Goal: Task Accomplishment & Management: Use online tool/utility

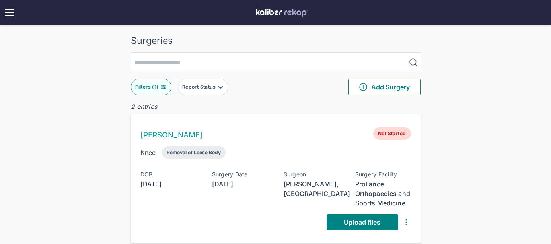
scroll to position [77, 0]
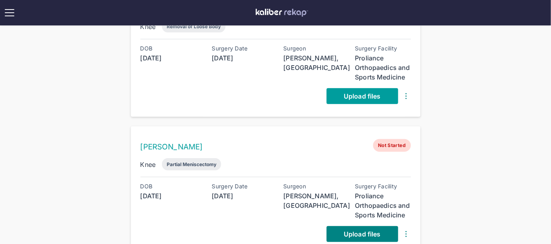
click at [355, 100] on link "Upload files" at bounding box center [362, 96] width 72 height 16
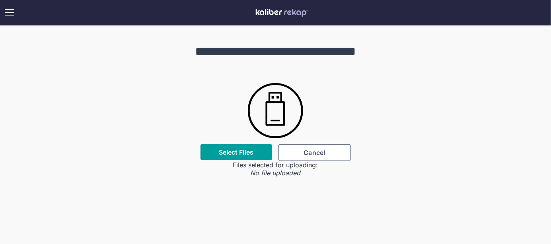
click at [244, 147] on div "Select Files" at bounding box center [236, 152] width 72 height 16
click at [244, 151] on label "Select Files" at bounding box center [236, 152] width 35 height 8
click at [0, 0] on input "Select Files" at bounding box center [0, 0] width 0 height 0
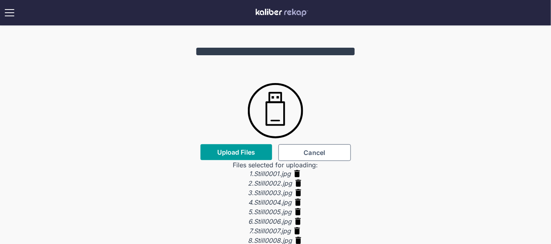
click at [217, 154] on span "Upload Files" at bounding box center [236, 152] width 38 height 8
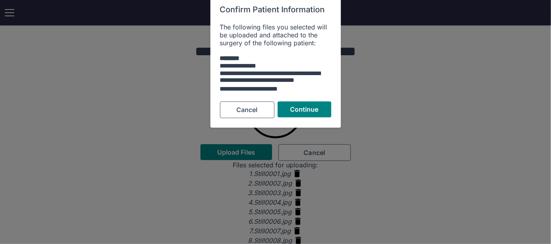
click at [301, 99] on div "**********" at bounding box center [275, 60] width 130 height 133
click at [301, 105] on button "Continue" at bounding box center [305, 109] width 54 height 16
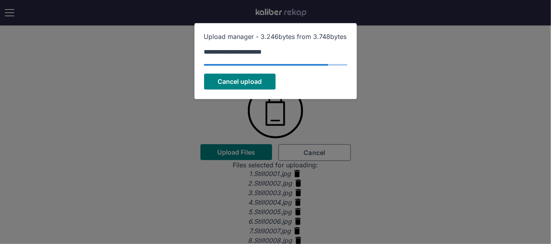
click at [316, 52] on div "**********" at bounding box center [275, 53] width 143 height 8
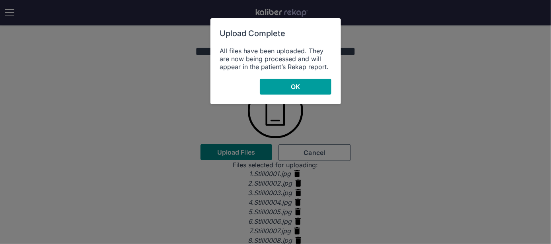
click at [311, 84] on button "OK" at bounding box center [296, 87] width 72 height 16
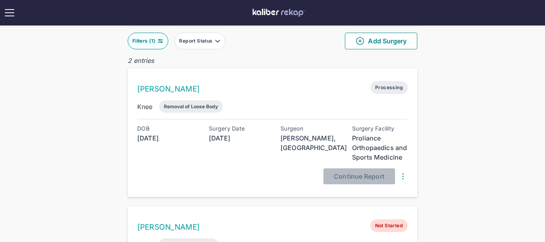
scroll to position [92, 0]
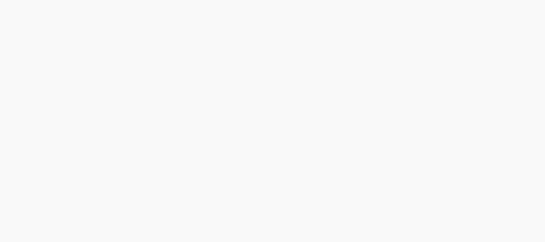
scroll to position [92, 0]
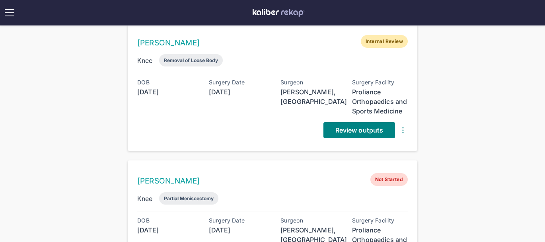
click at [280, 129] on div "Review outputs" at bounding box center [272, 130] width 270 height 16
click at [348, 132] on span "Review outputs" at bounding box center [359, 130] width 48 height 8
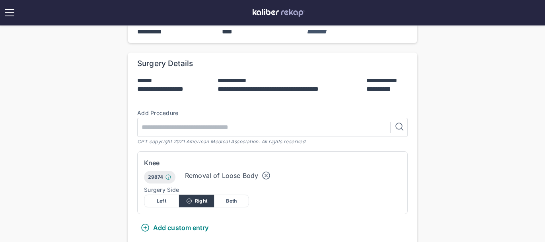
scroll to position [251, 0]
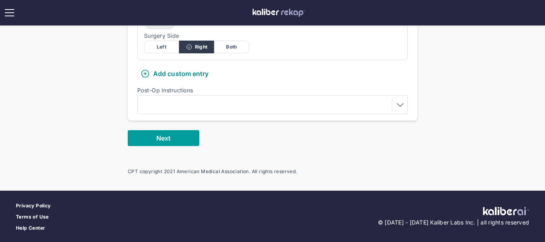
click at [181, 134] on button "Next" at bounding box center [164, 138] width 72 height 16
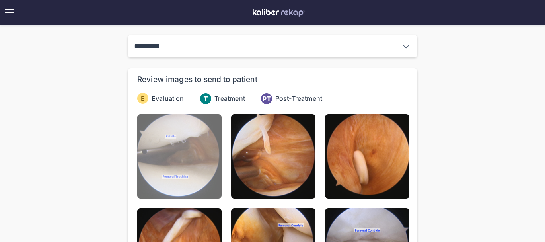
click at [177, 142] on img at bounding box center [179, 156] width 84 height 84
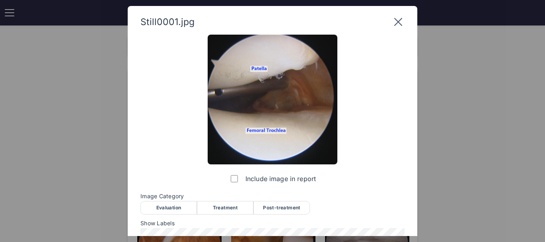
click at [176, 206] on div "Evaluation" at bounding box center [168, 208] width 56 height 14
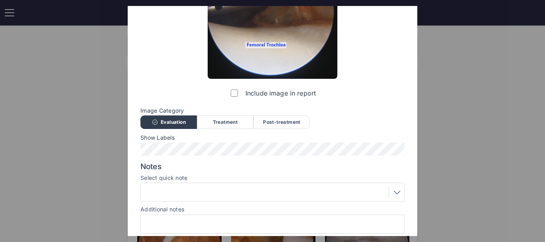
scroll to position [115, 0]
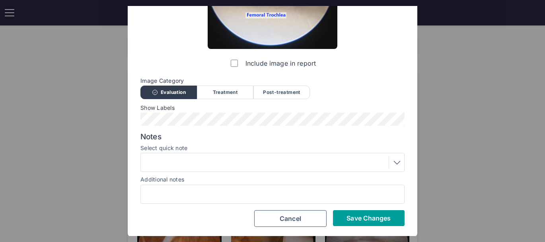
click at [358, 221] on span "Save Changes" at bounding box center [368, 218] width 44 height 8
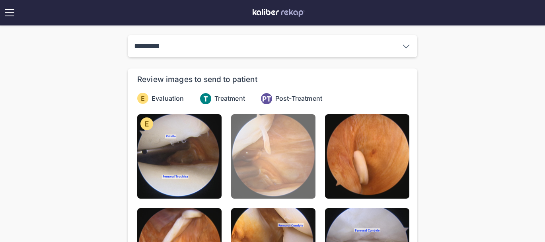
click at [282, 159] on img at bounding box center [273, 156] width 84 height 84
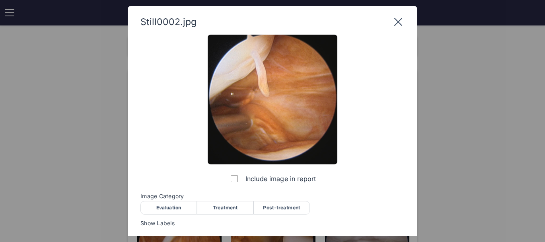
click at [171, 207] on div "Evaluation" at bounding box center [168, 208] width 56 height 14
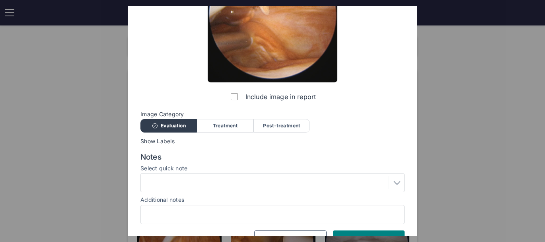
scroll to position [102, 0]
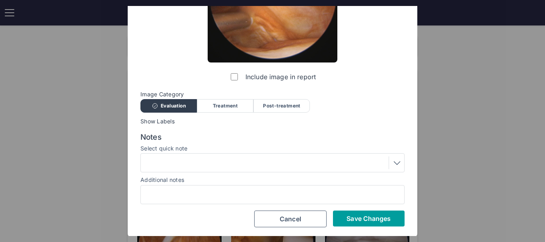
click at [373, 212] on button "Save Changes" at bounding box center [369, 218] width 72 height 16
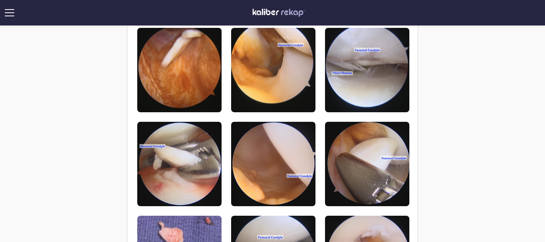
scroll to position [113, 0]
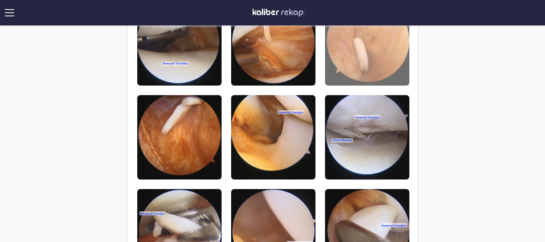
click at [351, 60] on img at bounding box center [367, 43] width 84 height 84
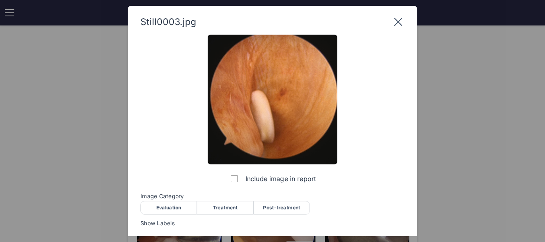
click at [160, 205] on div "Evaluation" at bounding box center [168, 208] width 56 height 14
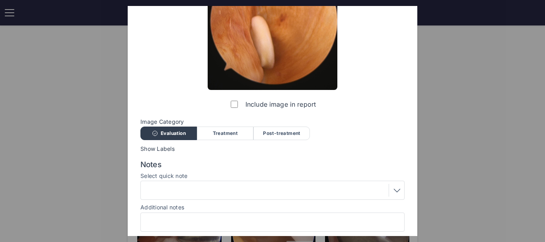
scroll to position [102, 0]
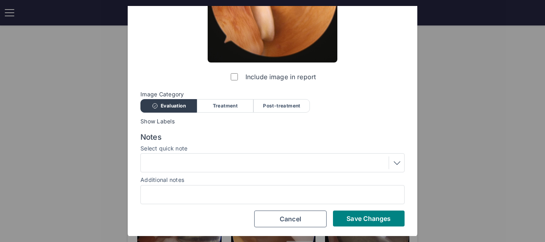
click at [231, 153] on div at bounding box center [272, 162] width 264 height 19
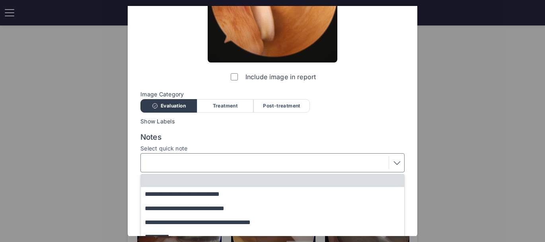
scroll to position [151, 0]
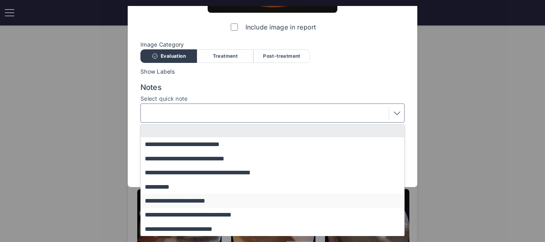
click at [201, 204] on button "**********" at bounding box center [276, 201] width 271 height 14
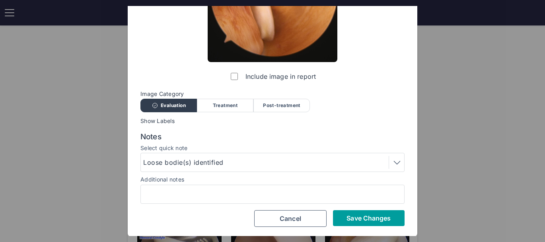
click at [360, 221] on button "Save Changes" at bounding box center [369, 218] width 72 height 16
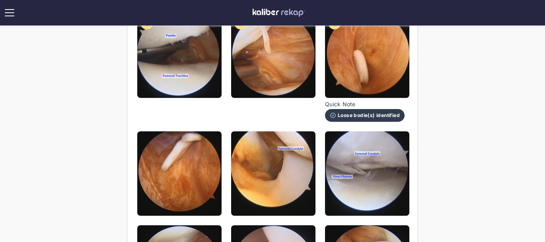
scroll to position [100, 0]
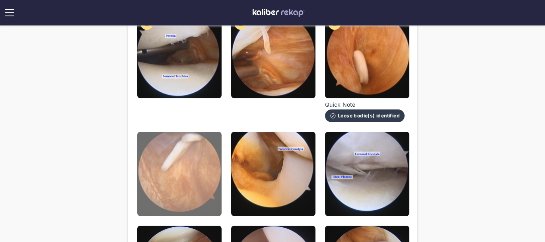
click at [203, 153] on img at bounding box center [179, 174] width 84 height 84
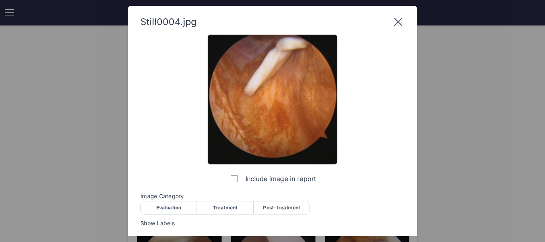
click at [181, 202] on div "Evaluation" at bounding box center [168, 208] width 56 height 14
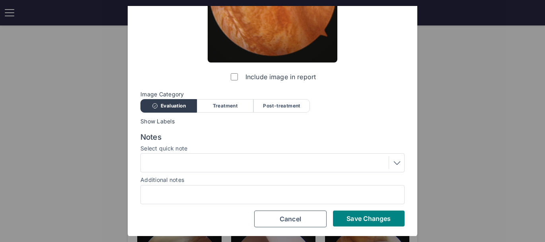
click at [237, 164] on div at bounding box center [272, 162] width 258 height 13
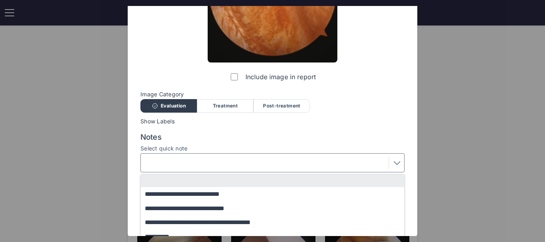
scroll to position [151, 0]
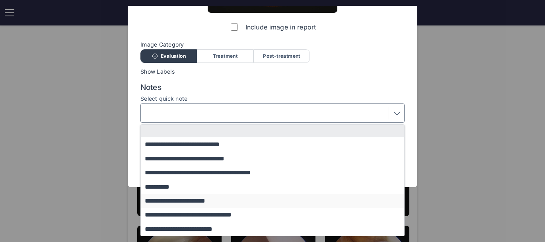
click at [206, 204] on button "**********" at bounding box center [276, 201] width 271 height 14
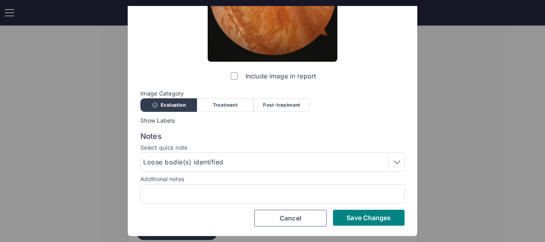
scroll to position [102, 0]
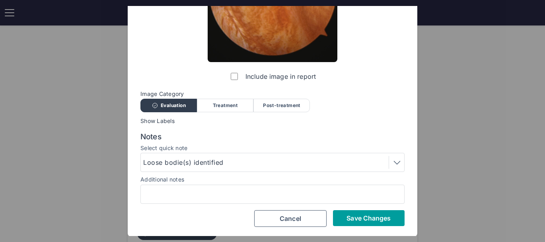
click at [352, 217] on span "Save Changes" at bounding box center [368, 218] width 44 height 8
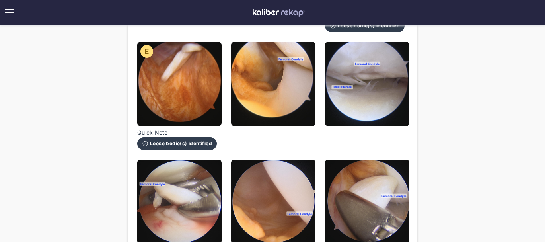
scroll to position [175, 0]
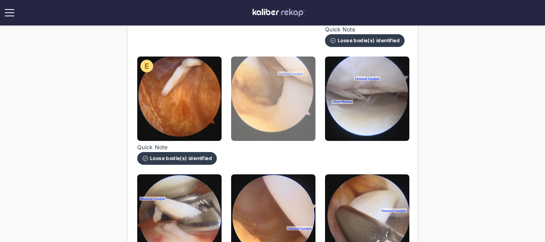
click at [275, 98] on img at bounding box center [273, 98] width 84 height 84
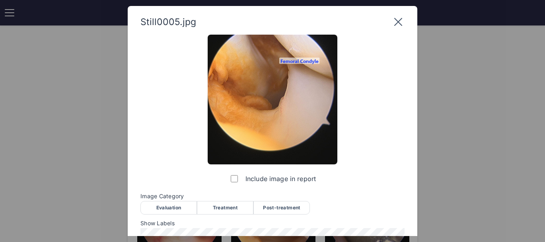
click at [177, 204] on div "Evaluation" at bounding box center [168, 208] width 56 height 14
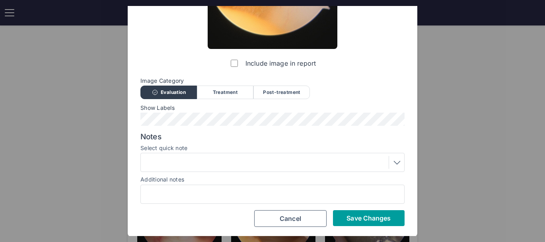
click at [356, 214] on span "Save Changes" at bounding box center [368, 218] width 44 height 8
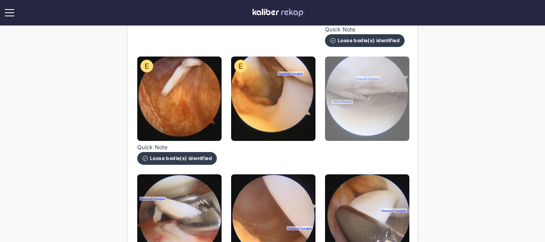
click at [369, 102] on img at bounding box center [367, 98] width 84 height 84
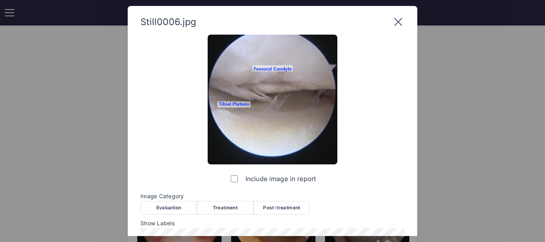
click at [174, 206] on div "Evaluation" at bounding box center [168, 208] width 56 height 14
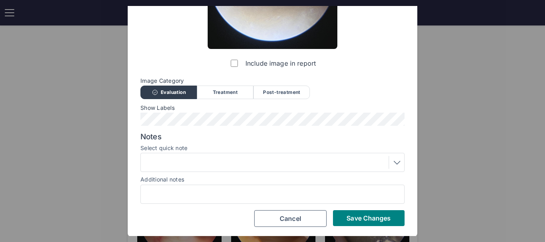
click at [240, 159] on div at bounding box center [272, 162] width 258 height 13
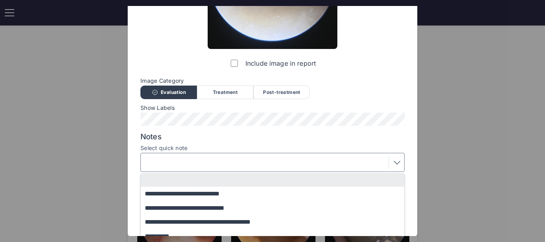
scroll to position [165, 0]
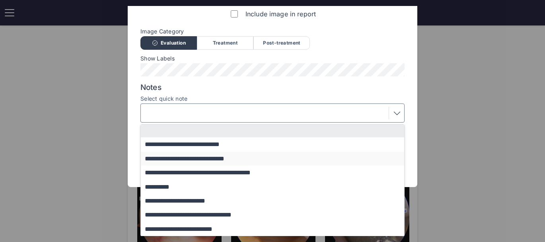
click at [232, 157] on button "**********" at bounding box center [276, 158] width 271 height 14
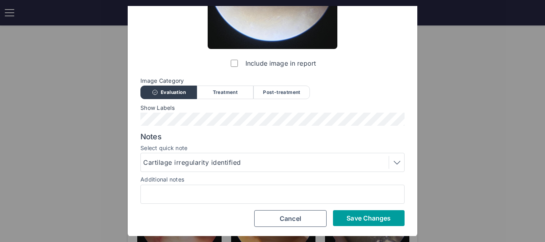
click at [377, 217] on span "Save Changes" at bounding box center [368, 218] width 44 height 8
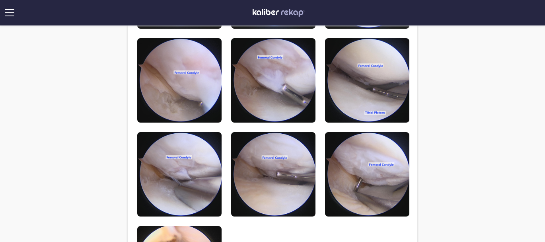
scroll to position [572, 0]
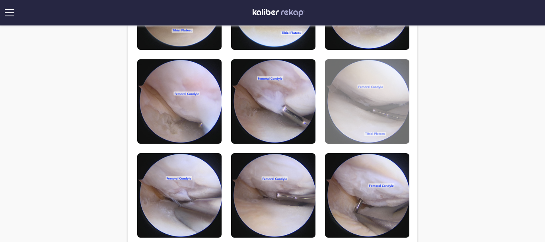
click at [371, 112] on img at bounding box center [367, 101] width 84 height 84
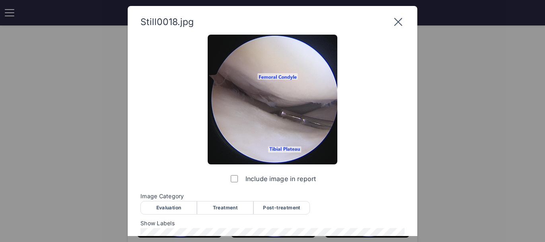
click at [403, 14] on div "Still0018.jpg Include image in report Image Category Evaluation Treatment Post-…" at bounding box center [272, 179] width 289 height 346
click at [392, 24] on icon at bounding box center [398, 22] width 13 height 13
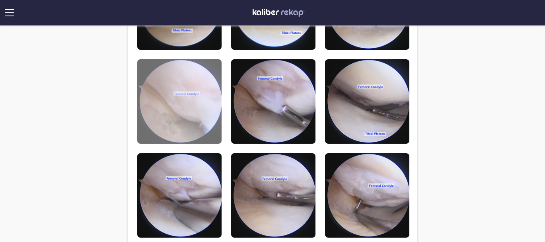
click at [193, 98] on img at bounding box center [179, 101] width 84 height 84
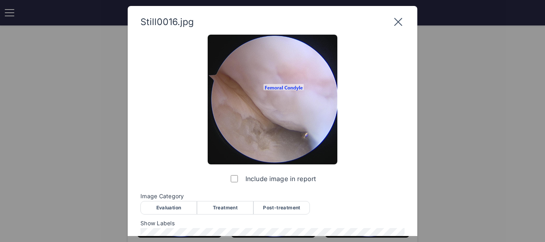
click at [397, 18] on icon at bounding box center [398, 22] width 13 height 13
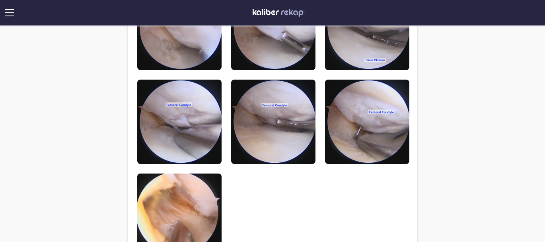
scroll to position [681, 0]
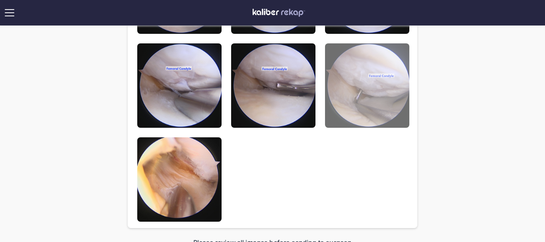
click at [354, 88] on img at bounding box center [367, 85] width 84 height 84
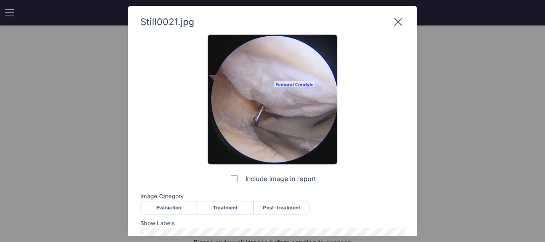
click at [400, 25] on icon at bounding box center [398, 22] width 13 height 13
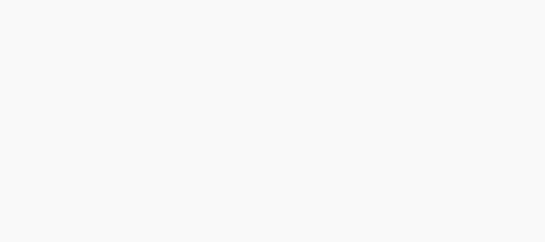
scroll to position [136, 0]
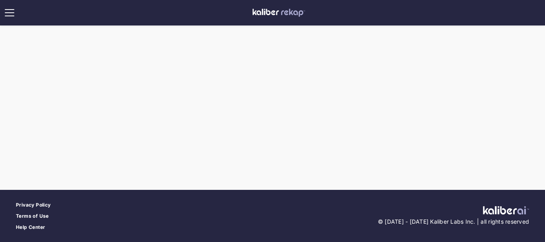
click at [78, 70] on div at bounding box center [272, 19] width 545 height 310
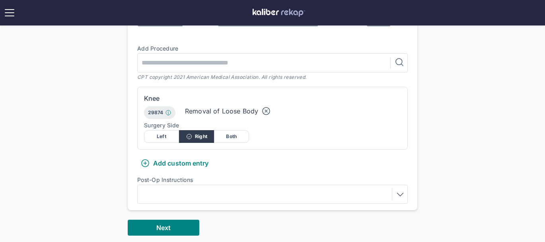
scroll to position [175, 0]
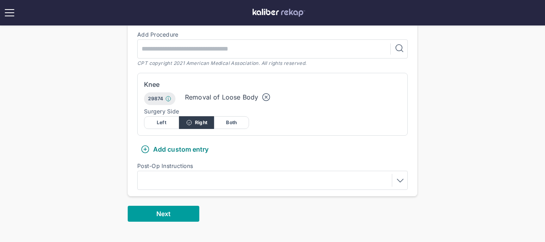
click at [177, 214] on button "Next" at bounding box center [164, 214] width 72 height 16
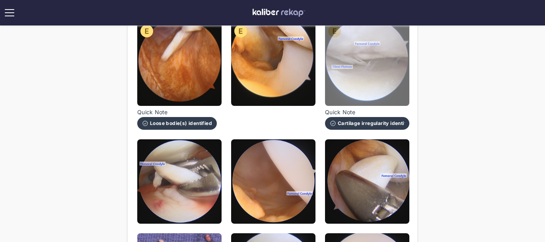
scroll to position [200, 0]
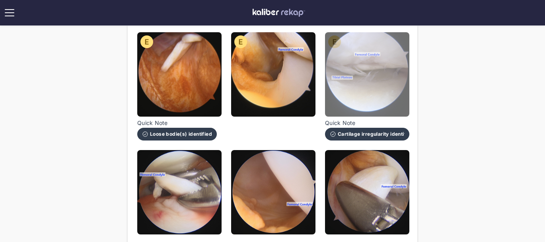
click at [370, 63] on img at bounding box center [367, 74] width 84 height 84
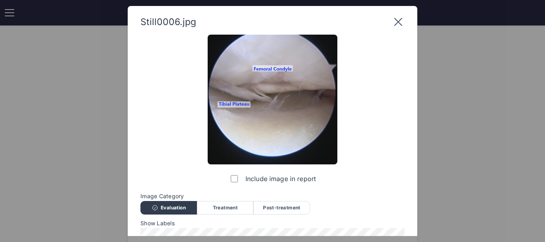
click at [398, 17] on icon at bounding box center [398, 22] width 13 height 13
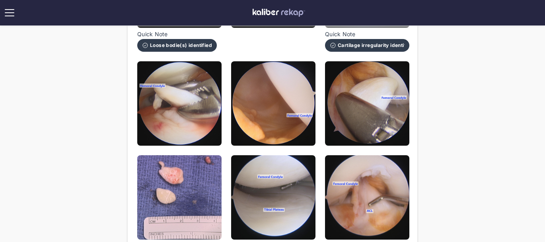
scroll to position [291, 0]
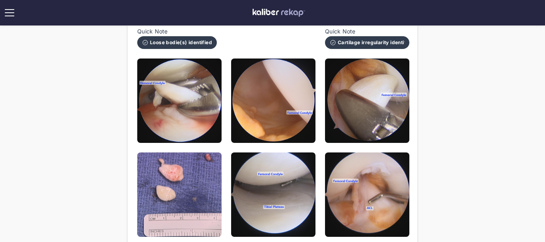
click at [209, 111] on img at bounding box center [179, 100] width 84 height 84
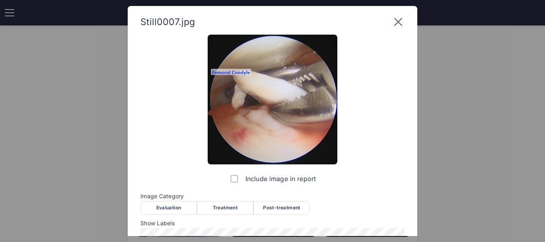
click at [235, 214] on div "Treatment" at bounding box center [225, 208] width 56 height 14
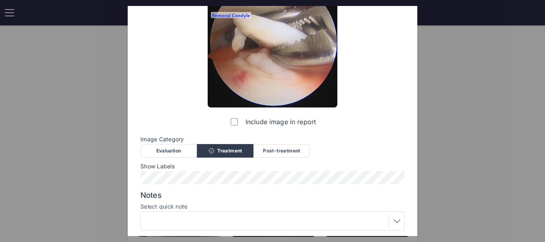
scroll to position [115, 0]
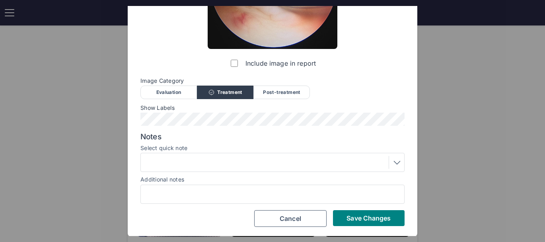
click at [223, 166] on div at bounding box center [272, 162] width 258 height 13
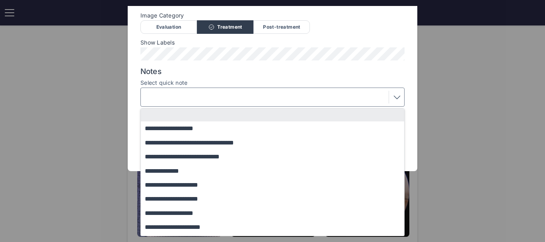
scroll to position [1, 0]
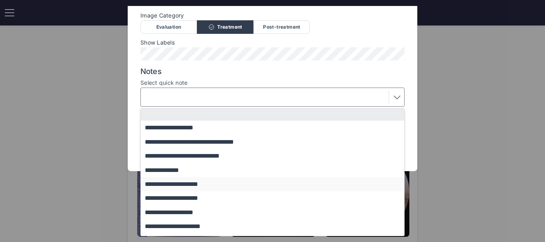
click at [181, 189] on button "**********" at bounding box center [276, 184] width 271 height 14
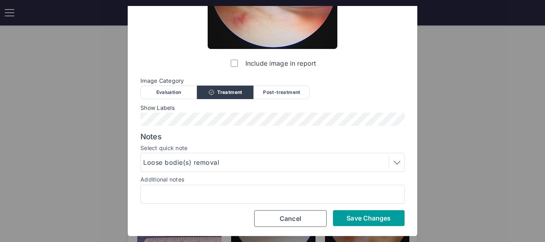
click at [363, 222] on button "Save Changes" at bounding box center [369, 218] width 72 height 16
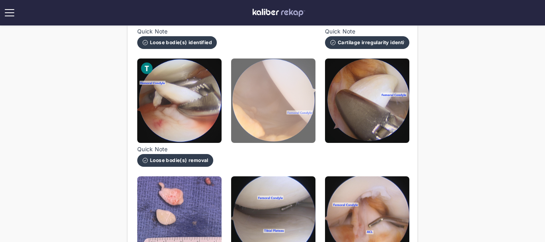
click at [295, 109] on img at bounding box center [273, 100] width 84 height 84
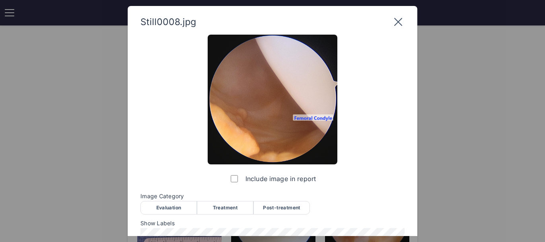
click at [184, 208] on div "Evaluation" at bounding box center [168, 208] width 56 height 14
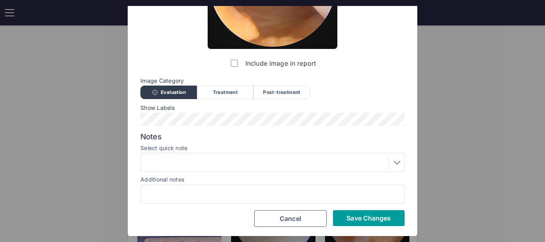
click at [343, 217] on button "Save Changes" at bounding box center [369, 218] width 72 height 16
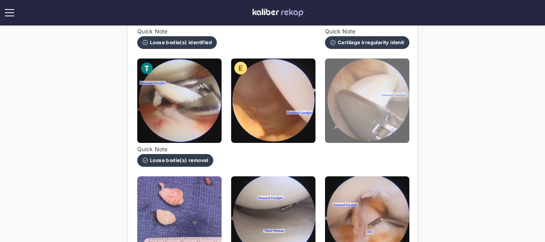
click at [343, 102] on img at bounding box center [367, 100] width 84 height 84
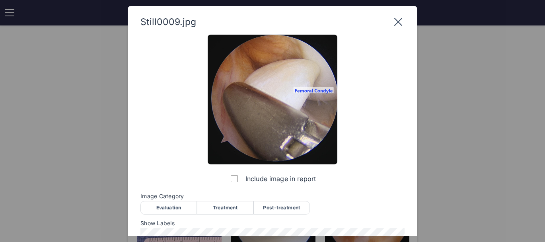
click at [209, 207] on div "Treatment" at bounding box center [225, 208] width 56 height 14
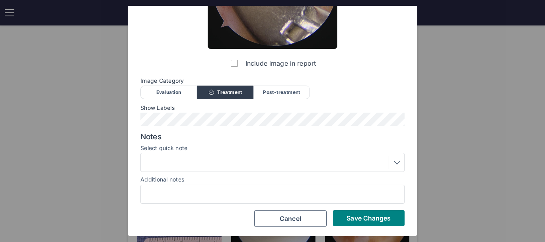
click at [205, 160] on div at bounding box center [272, 162] width 258 height 13
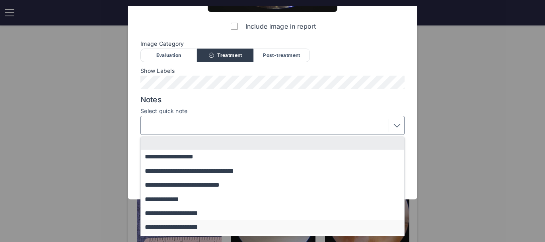
scroll to position [68, 0]
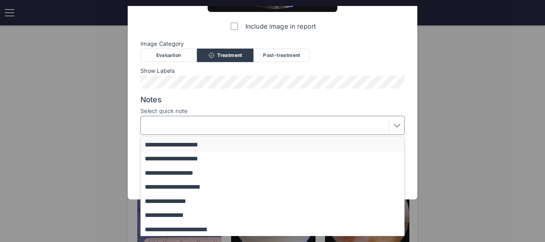
click at [195, 145] on button "**********" at bounding box center [276, 145] width 271 height 14
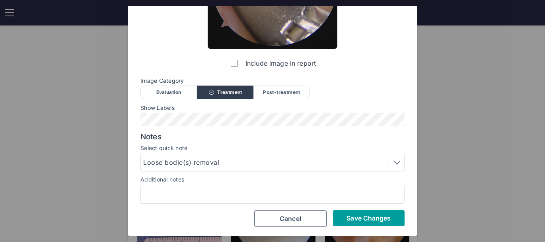
click at [388, 219] on span "Save Changes" at bounding box center [368, 218] width 44 height 8
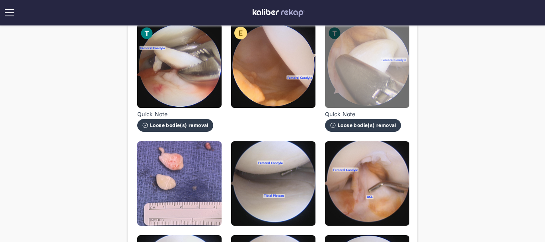
scroll to position [359, 0]
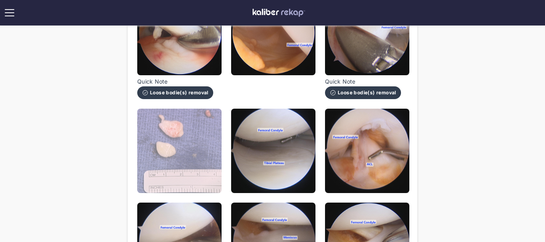
click at [178, 157] on img at bounding box center [179, 151] width 84 height 84
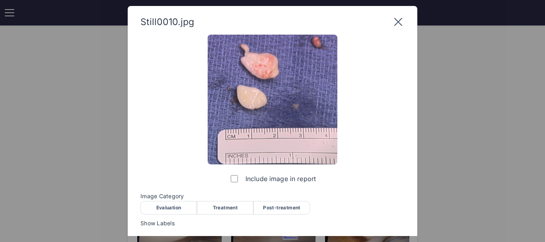
click at [238, 206] on div "Treatment" at bounding box center [225, 208] width 56 height 14
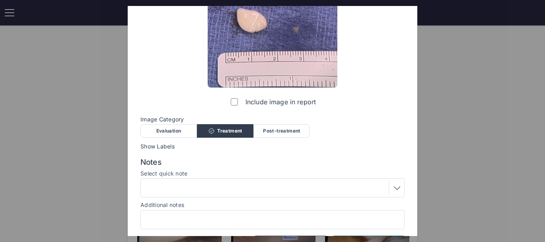
scroll to position [102, 0]
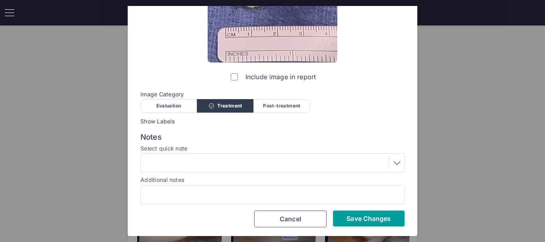
click at [356, 223] on button "Save Changes" at bounding box center [369, 218] width 72 height 16
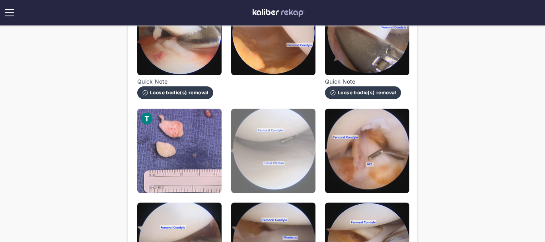
click at [290, 173] on img at bounding box center [273, 151] width 84 height 84
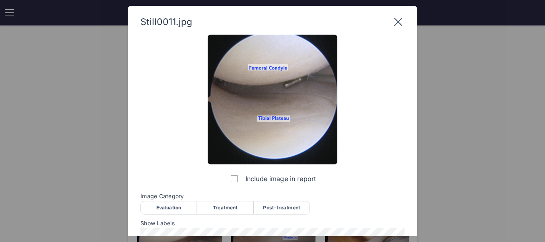
click at [189, 202] on div "Evaluation" at bounding box center [168, 208] width 56 height 14
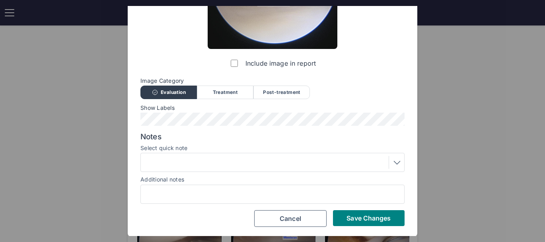
click at [379, 227] on div "Still0011.jpg Include image in report Image Category Evaluation Treatment Post-…" at bounding box center [272, 64] width 289 height 346
click at [378, 219] on span "Save Changes" at bounding box center [368, 218] width 44 height 8
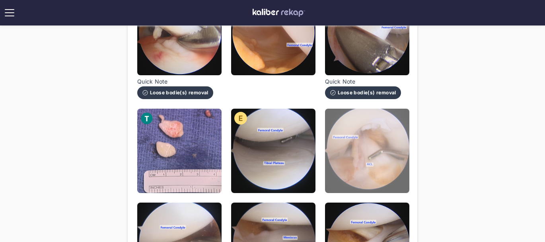
click at [369, 144] on img at bounding box center [367, 151] width 84 height 84
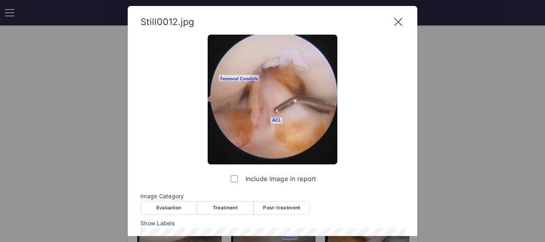
click at [188, 204] on div "Evaluation" at bounding box center [168, 208] width 56 height 14
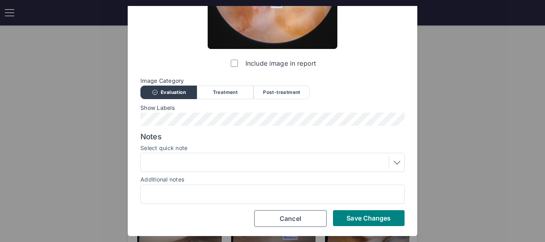
click at [189, 174] on div "Notes Select quick note Additional notes" at bounding box center [272, 168] width 264 height 72
click at [189, 161] on div at bounding box center [272, 162] width 258 height 13
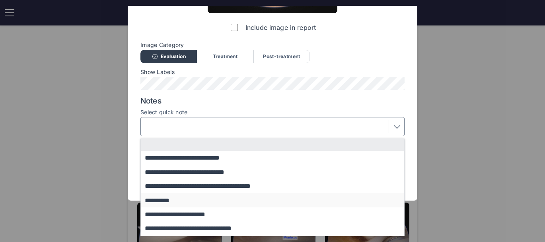
click at [189, 199] on button "**********" at bounding box center [276, 200] width 271 height 14
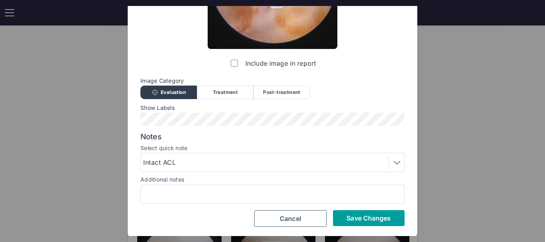
click at [370, 215] on span "Save Changes" at bounding box center [368, 218] width 44 height 8
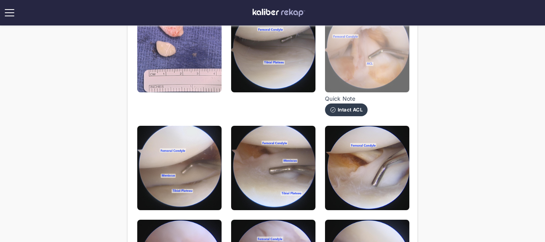
scroll to position [528, 0]
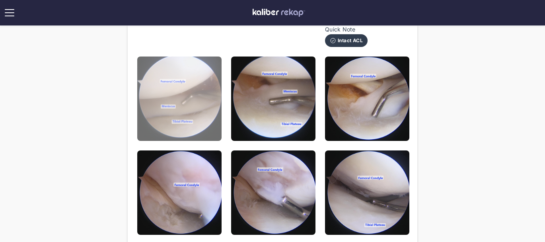
click at [183, 103] on img at bounding box center [179, 98] width 84 height 84
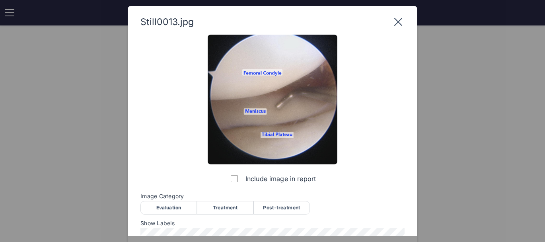
click at [172, 201] on div "Evaluation" at bounding box center [168, 208] width 56 height 14
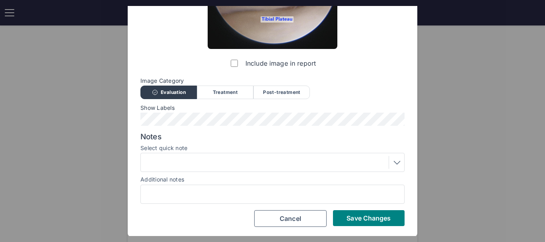
click at [356, 225] on div "Save Changes Cancel" at bounding box center [272, 218] width 264 height 17
click at [374, 210] on div "Include image in report Image Category Evaluation Treatment Post-treatment Eval…" at bounding box center [272, 72] width 264 height 307
click at [374, 214] on span "Save Changes" at bounding box center [368, 218] width 44 height 8
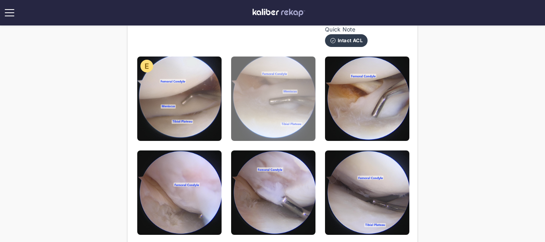
click at [279, 106] on img at bounding box center [273, 98] width 84 height 84
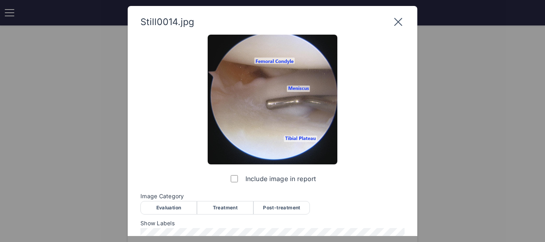
click at [184, 204] on div "Evaluation" at bounding box center [168, 208] width 56 height 14
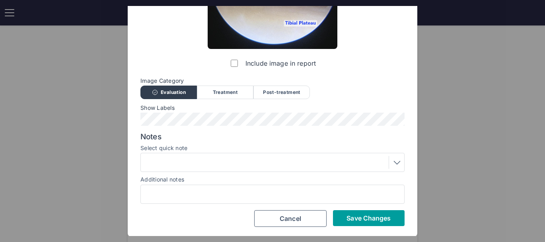
click at [352, 214] on span "Save Changes" at bounding box center [368, 218] width 44 height 8
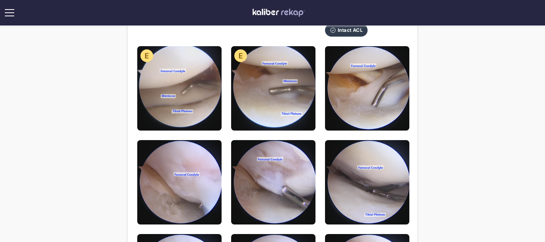
scroll to position [536, 0]
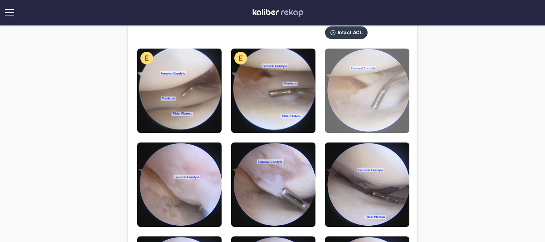
click at [349, 109] on img at bounding box center [367, 91] width 84 height 84
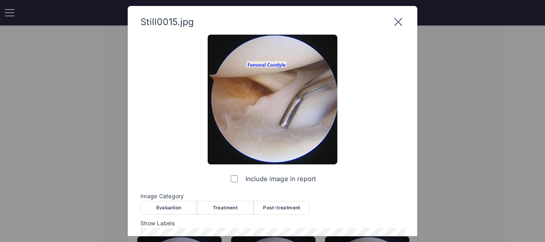
click at [179, 211] on div "Evaluation" at bounding box center [168, 208] width 56 height 14
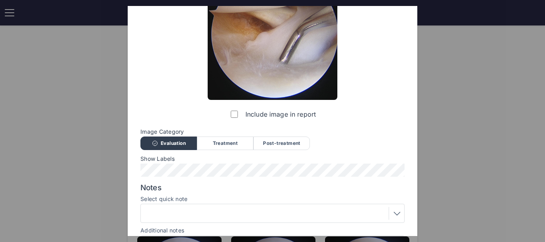
scroll to position [94, 0]
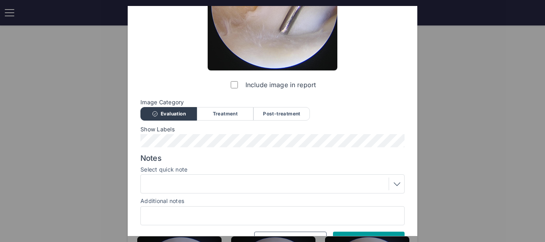
click at [352, 233] on button "Save Changes" at bounding box center [369, 239] width 72 height 16
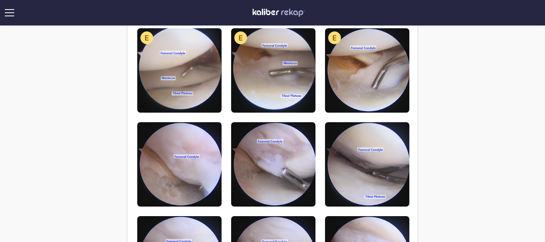
scroll to position [569, 0]
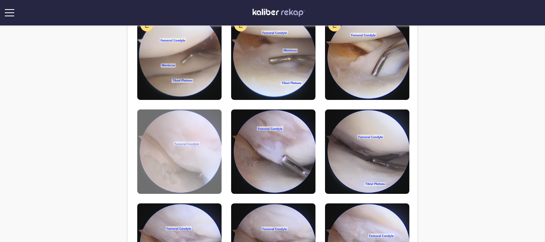
click at [174, 162] on img at bounding box center [179, 151] width 84 height 84
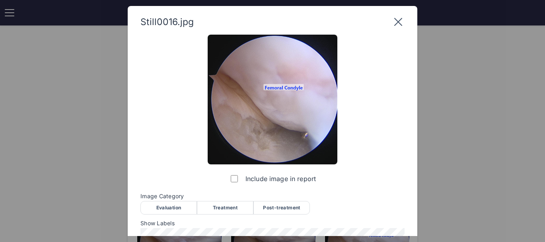
click at [293, 207] on div "Post-treatment" at bounding box center [281, 208] width 56 height 14
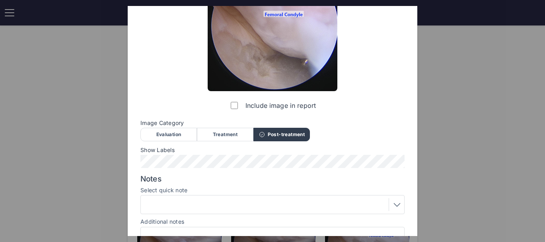
scroll to position [115, 0]
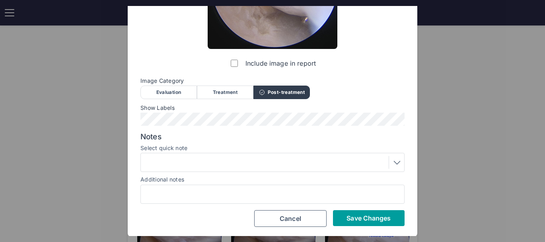
click at [344, 223] on button "Save Changes" at bounding box center [369, 218] width 72 height 16
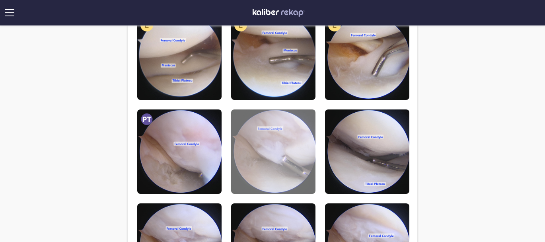
click at [266, 146] on img at bounding box center [273, 151] width 84 height 84
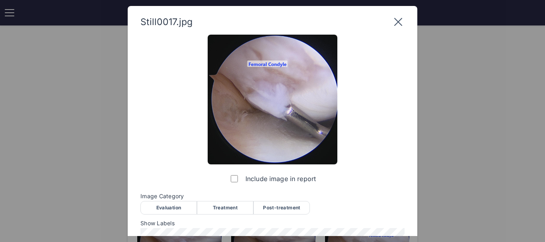
click at [297, 202] on div "Post-treatment" at bounding box center [281, 208] width 56 height 14
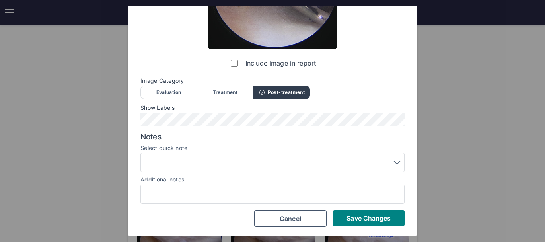
click at [219, 160] on div at bounding box center [272, 162] width 258 height 13
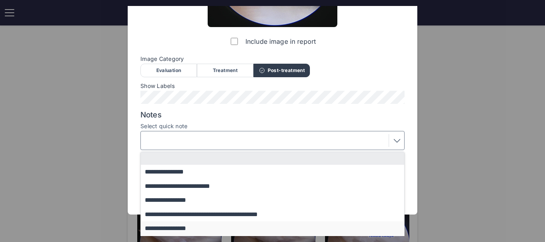
scroll to position [134, 0]
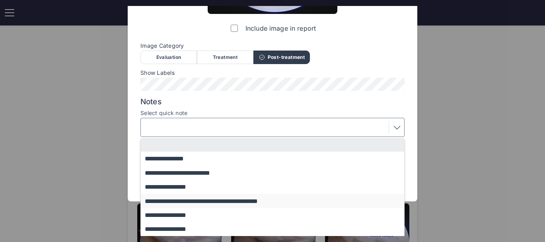
click at [205, 205] on button "**********" at bounding box center [276, 201] width 271 height 14
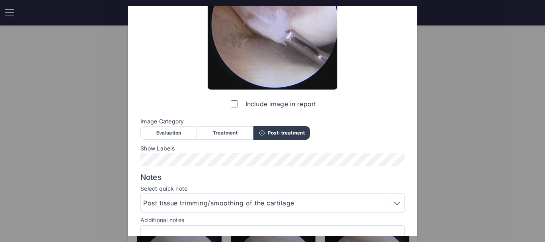
scroll to position [115, 0]
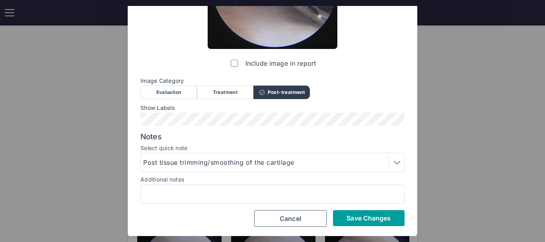
click at [354, 215] on span "Save Changes" at bounding box center [368, 218] width 44 height 8
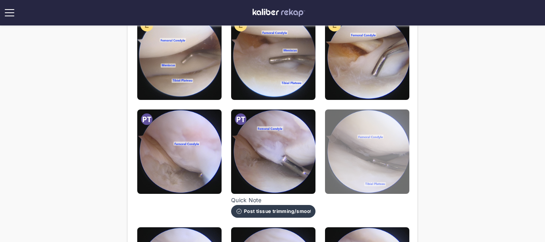
click at [357, 123] on img at bounding box center [367, 151] width 84 height 84
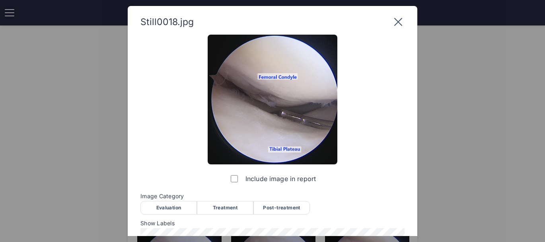
click at [277, 206] on div "Post-treatment" at bounding box center [281, 208] width 56 height 14
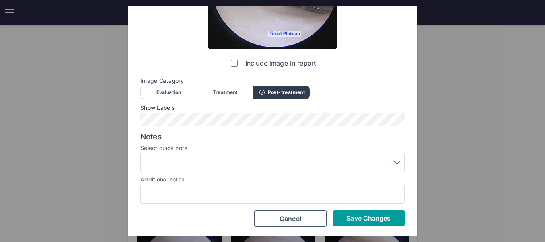
click at [384, 215] on span "Save Changes" at bounding box center [368, 218] width 44 height 8
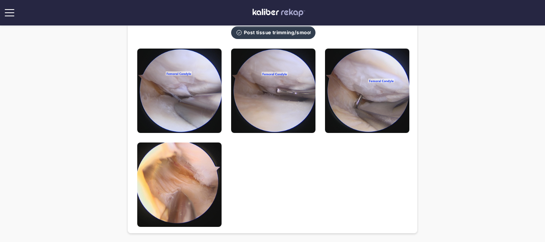
scroll to position [756, 0]
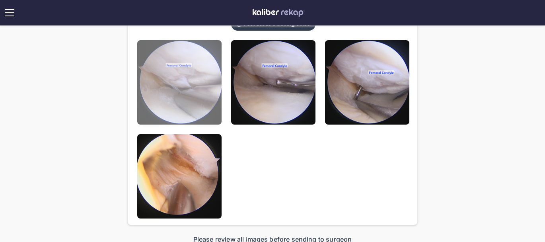
click at [167, 100] on img at bounding box center [179, 82] width 84 height 84
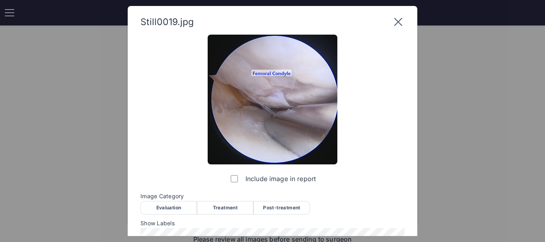
click at [398, 19] on icon at bounding box center [398, 22] width 13 height 13
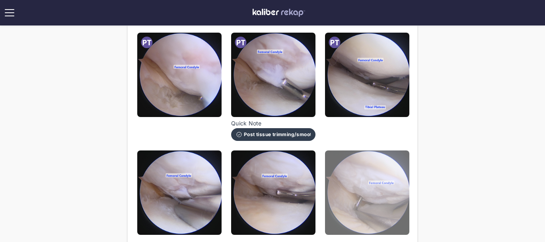
scroll to position [619, 0]
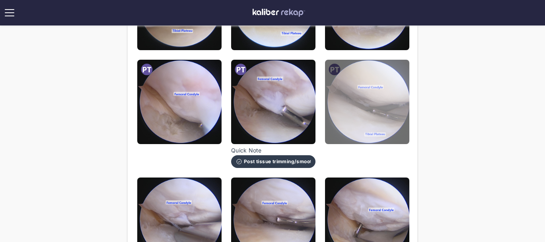
click at [351, 123] on img at bounding box center [367, 102] width 84 height 84
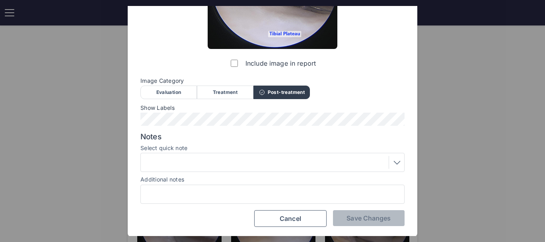
click at [179, 95] on div "Evaluation" at bounding box center [168, 92] width 56 height 14
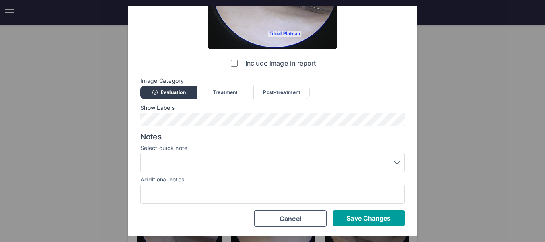
click at [376, 211] on button "Save Changes" at bounding box center [369, 218] width 72 height 16
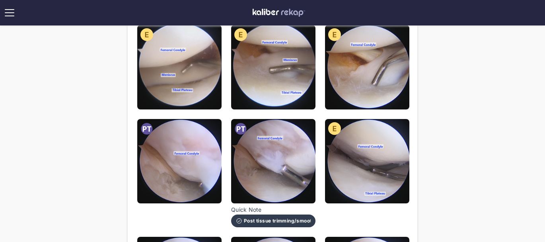
scroll to position [552, 0]
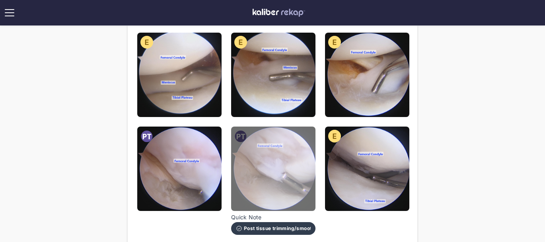
click at [266, 185] on img at bounding box center [273, 168] width 84 height 84
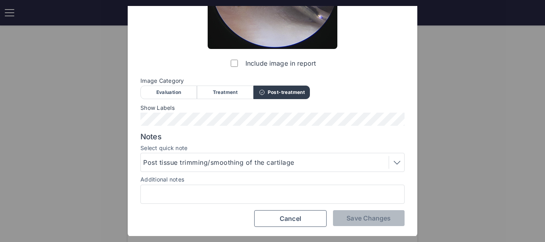
click at [161, 92] on div "Evaluation" at bounding box center [168, 92] width 56 height 14
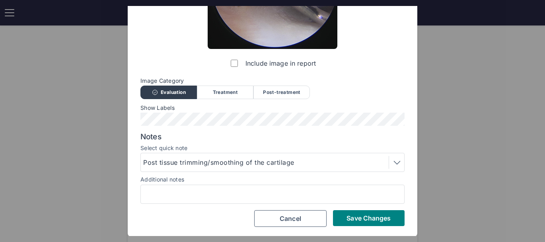
click at [181, 156] on div "Post tissue trimming/smoothing of the cartilage" at bounding box center [272, 162] width 258 height 13
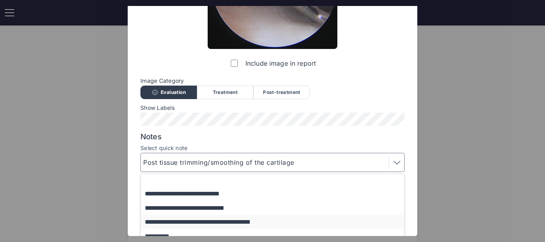
scroll to position [165, 0]
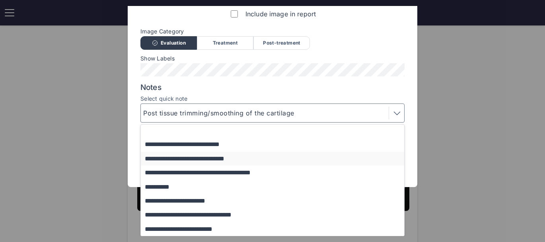
click at [185, 161] on button "**********" at bounding box center [276, 158] width 271 height 14
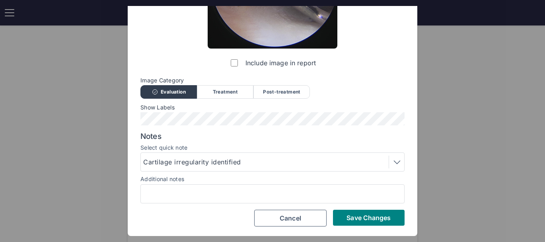
scroll to position [115, 0]
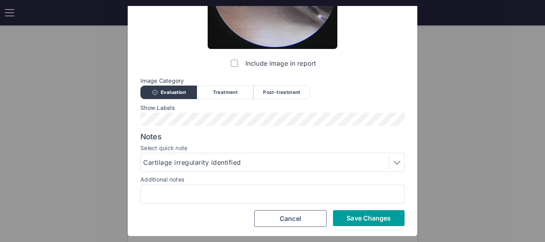
click at [355, 217] on span "Save Changes" at bounding box center [368, 218] width 44 height 8
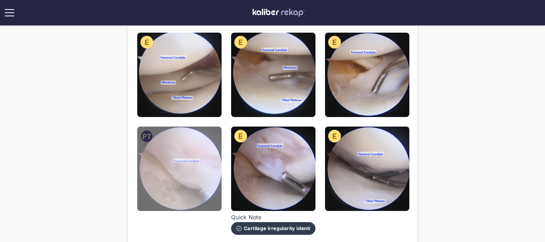
click at [192, 150] on img at bounding box center [179, 168] width 84 height 84
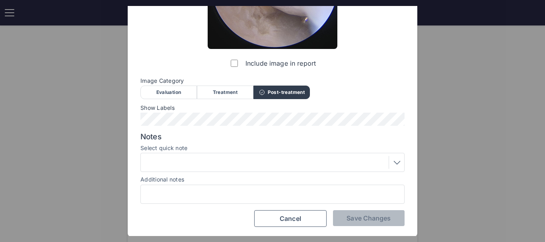
click at [173, 86] on div "Evaluation" at bounding box center [168, 92] width 56 height 14
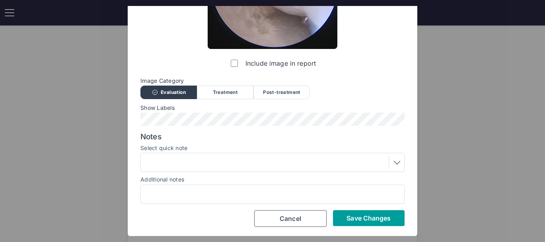
click at [359, 225] on button "Save Changes" at bounding box center [369, 218] width 72 height 16
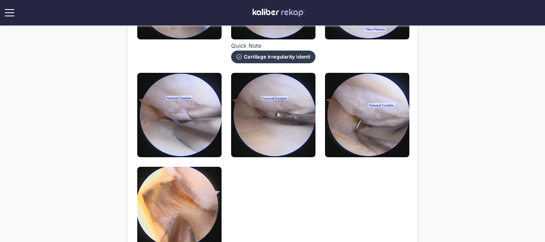
scroll to position [723, 0]
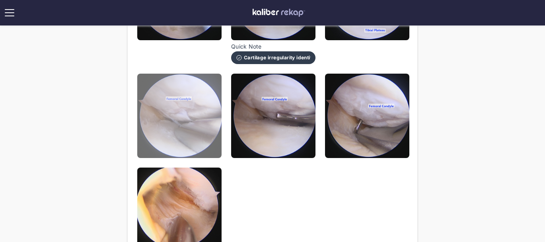
click at [175, 87] on img at bounding box center [179, 116] width 84 height 84
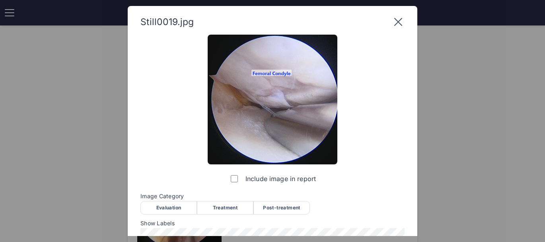
click at [226, 207] on div "Treatment" at bounding box center [225, 208] width 56 height 14
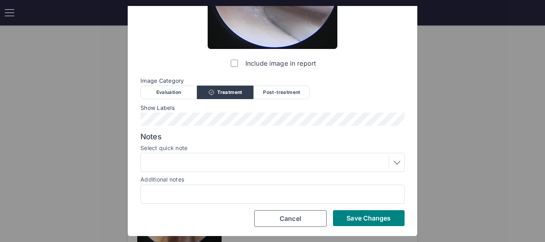
click at [215, 159] on div at bounding box center [272, 162] width 258 height 13
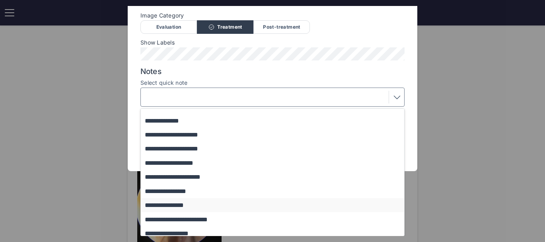
scroll to position [68, 0]
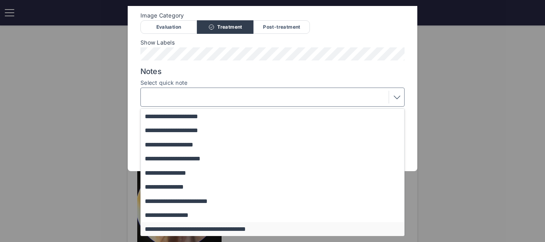
click at [196, 230] on button "**********" at bounding box center [276, 229] width 271 height 14
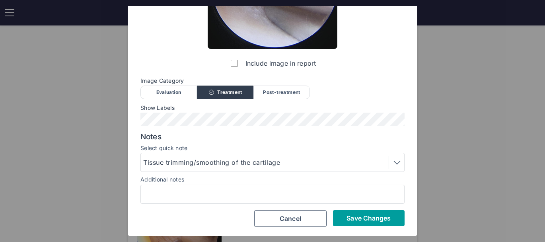
click at [355, 223] on button "Save Changes" at bounding box center [369, 218] width 72 height 16
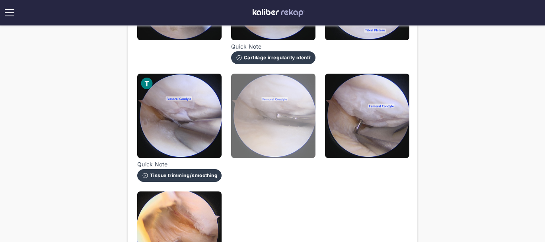
click at [274, 130] on img at bounding box center [273, 116] width 84 height 84
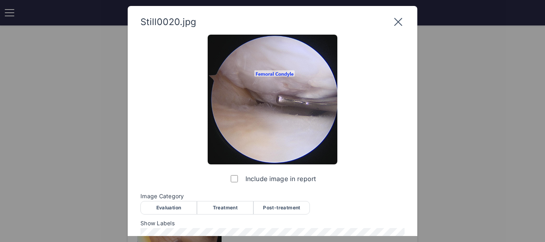
click at [295, 210] on div "Post-treatment" at bounding box center [281, 208] width 56 height 14
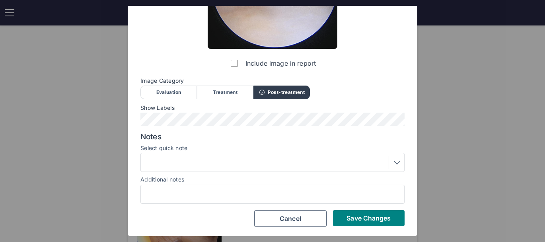
click at [262, 154] on div at bounding box center [272, 162] width 264 height 19
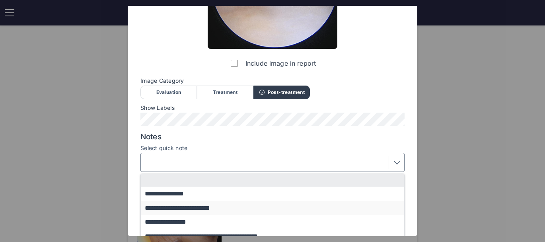
scroll to position [150, 0]
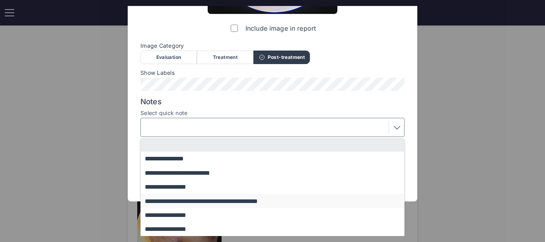
click at [219, 198] on button "**********" at bounding box center [276, 201] width 271 height 14
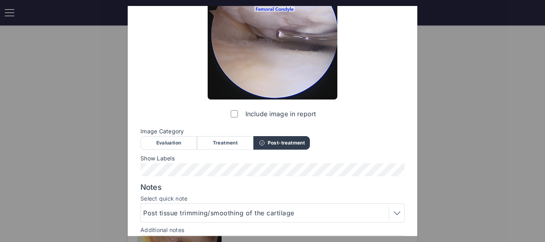
scroll to position [115, 0]
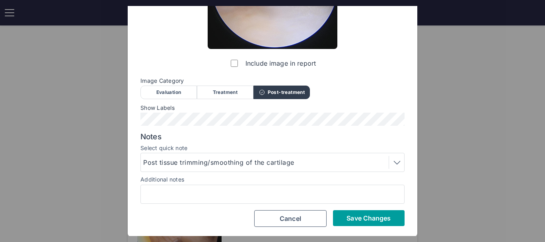
click at [363, 216] on span "Save Changes" at bounding box center [368, 218] width 44 height 8
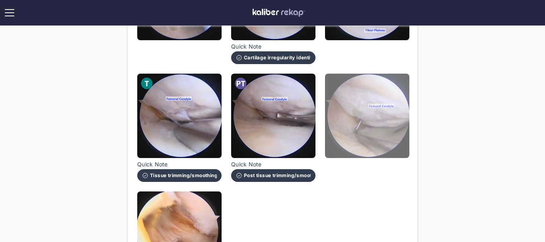
click at [369, 129] on img at bounding box center [367, 116] width 84 height 84
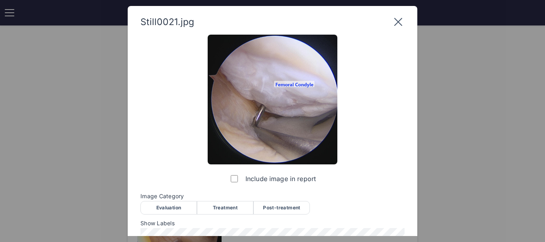
click at [292, 206] on div "Post-treatment" at bounding box center [281, 208] width 56 height 14
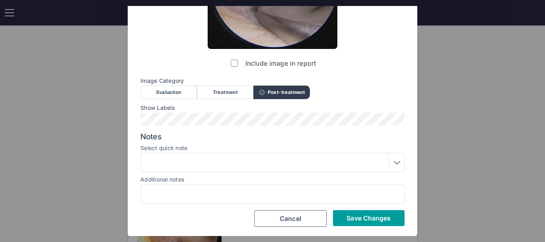
click at [349, 214] on span "Save Changes" at bounding box center [368, 218] width 44 height 8
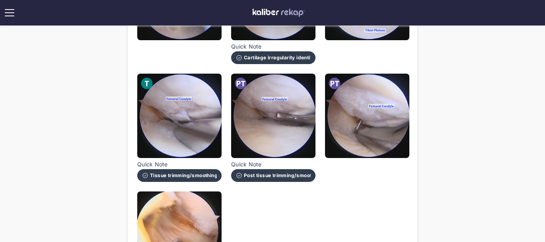
scroll to position [829, 0]
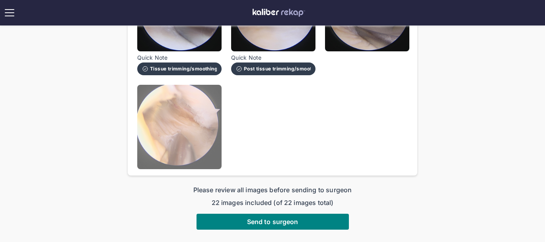
click at [165, 138] on img at bounding box center [179, 127] width 84 height 84
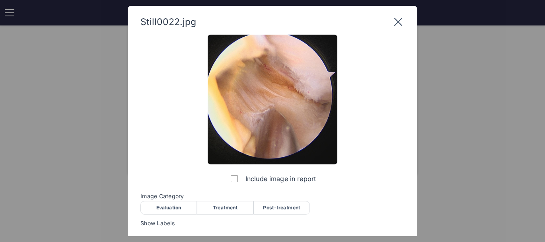
click at [234, 209] on div "Treatment" at bounding box center [225, 208] width 56 height 14
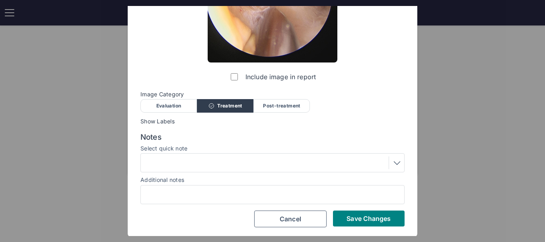
click at [233, 167] on div at bounding box center [272, 162] width 258 height 13
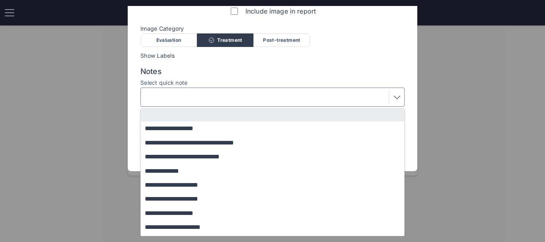
scroll to position [68, 0]
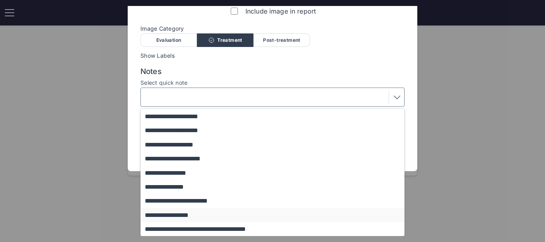
click at [207, 217] on button "**********" at bounding box center [276, 215] width 271 height 14
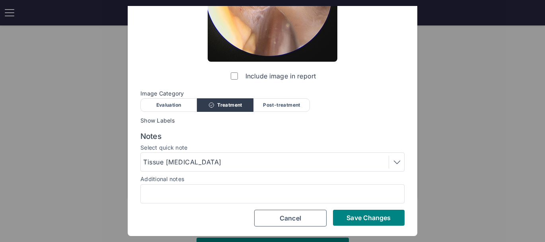
scroll to position [102, 0]
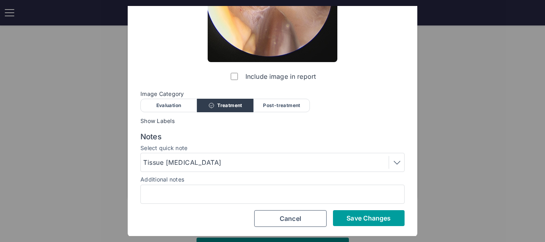
click at [347, 217] on span "Save Changes" at bounding box center [368, 218] width 44 height 8
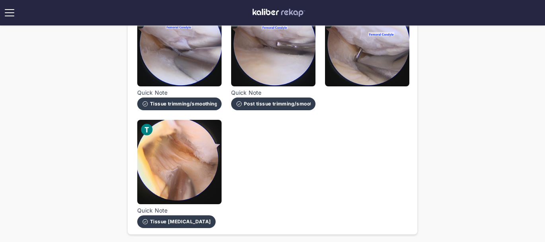
scroll to position [744, 0]
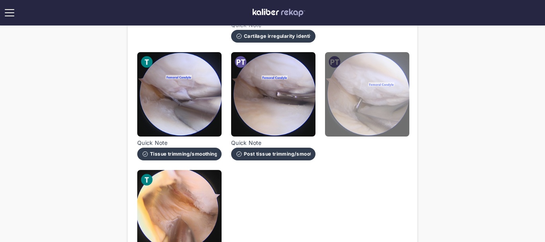
click at [374, 96] on img at bounding box center [367, 94] width 84 height 84
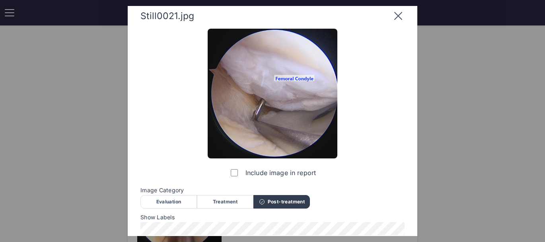
scroll to position [0, 0]
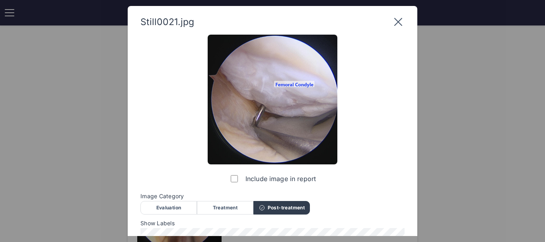
click at [397, 25] on icon at bounding box center [398, 22] width 13 height 13
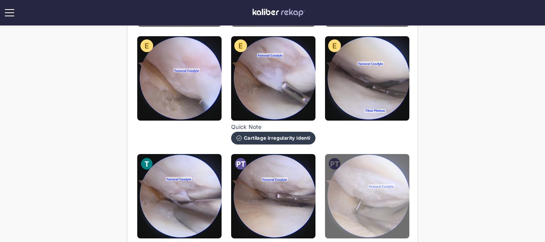
scroll to position [909, 0]
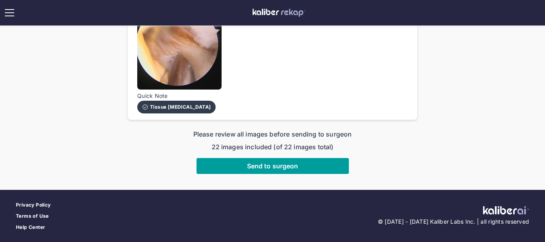
click at [301, 172] on button "Send to surgeon" at bounding box center [272, 166] width 152 height 16
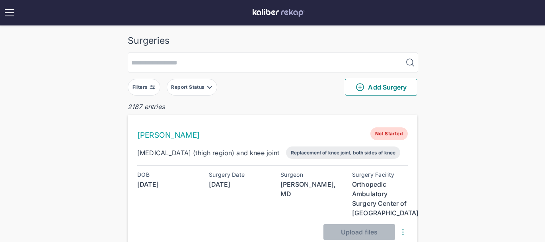
click at [149, 85] on img at bounding box center [152, 87] width 6 height 6
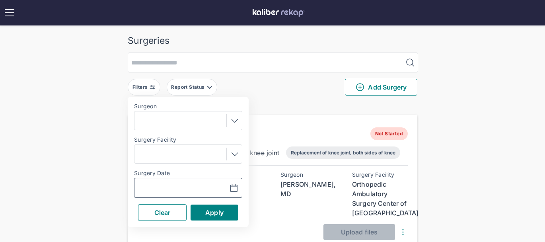
click at [165, 184] on input "text" at bounding box center [161, 188] width 46 height 10
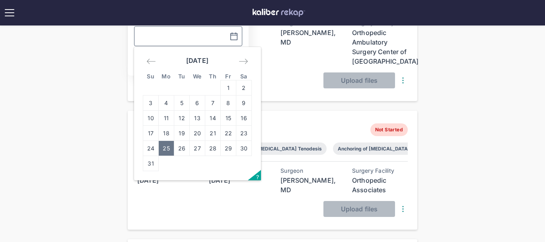
scroll to position [148, 0]
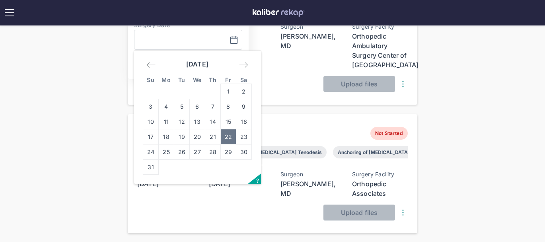
click at [231, 134] on td "22" at bounding box center [229, 136] width 16 height 15
type input "**********"
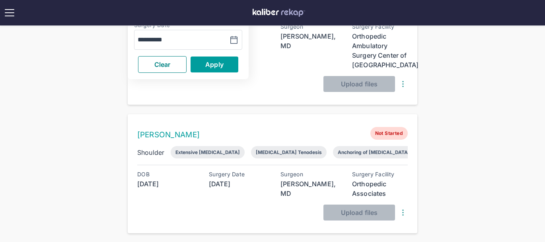
click at [229, 66] on button "Apply" at bounding box center [214, 64] width 48 height 16
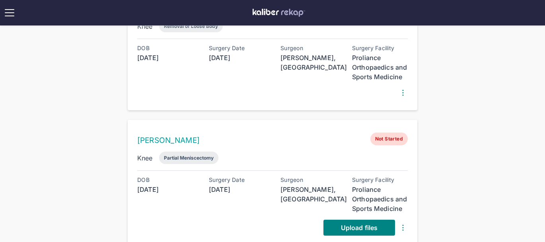
scroll to position [185, 0]
